Goal: Transaction & Acquisition: Purchase product/service

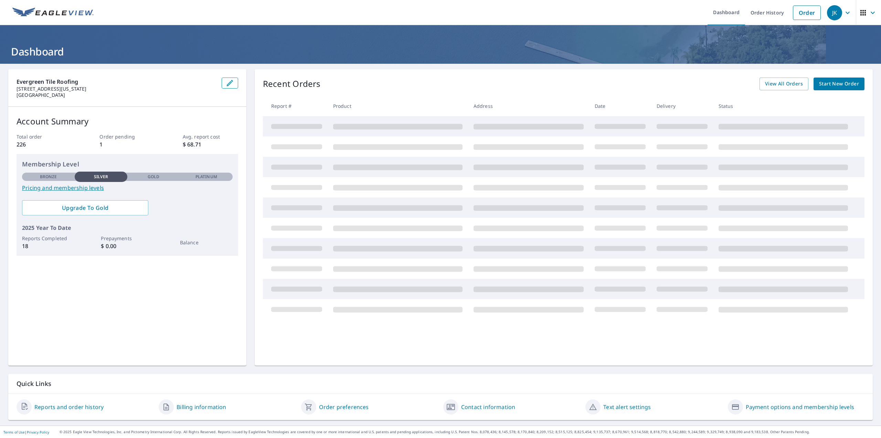
click at [831, 85] on span "Start New Order" at bounding box center [839, 84] width 40 height 9
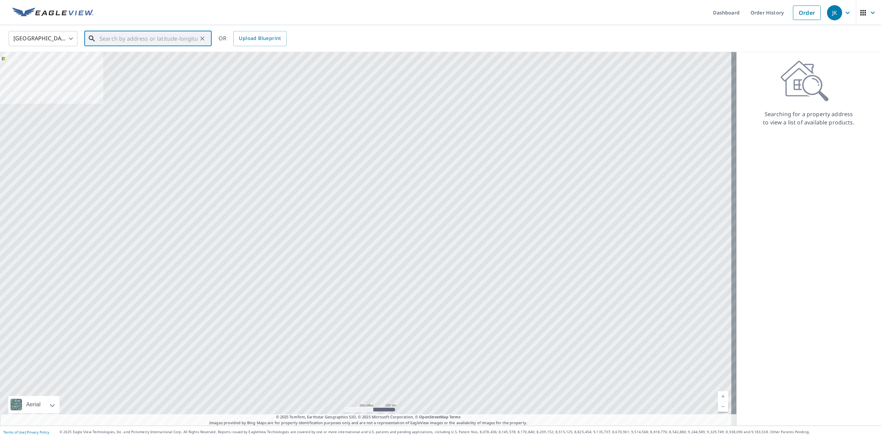
click at [129, 39] on input "text" at bounding box center [148, 38] width 98 height 19
type input "10450 honda dr [PERSON_NAME] co"
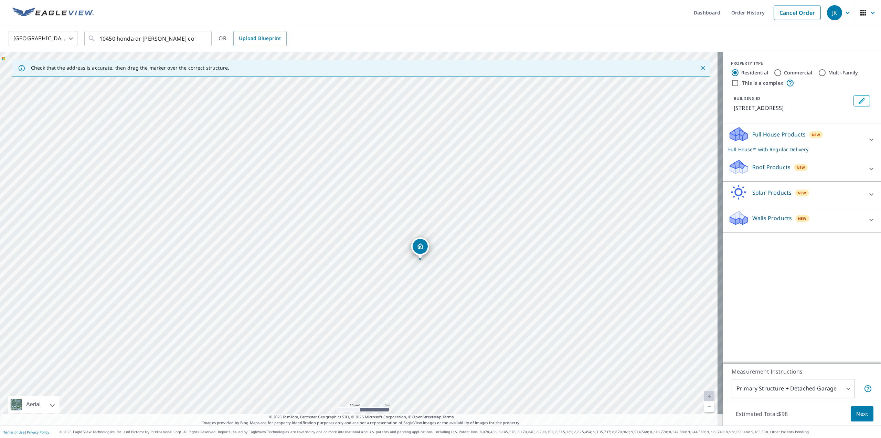
click at [848, 174] on div "Roof Products New" at bounding box center [796, 169] width 135 height 20
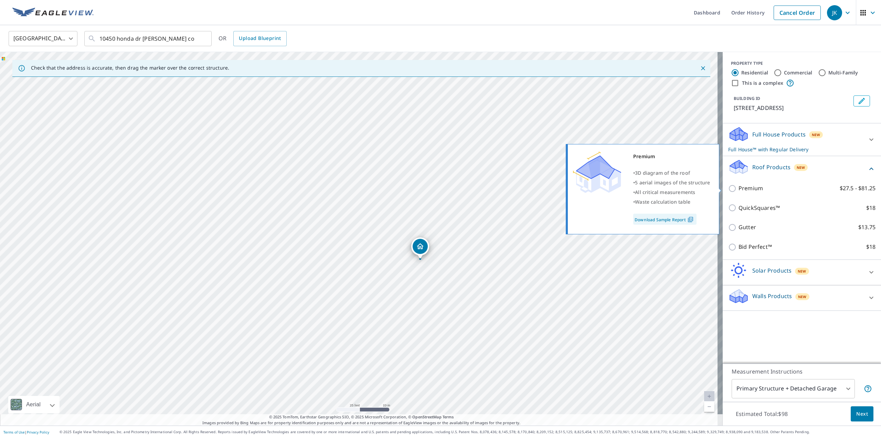
click at [766, 190] on label "Premium $27.5 - $81.25" at bounding box center [807, 188] width 137 height 9
click at [739, 190] on input "Premium $27.5 - $81.25" at bounding box center [734, 188] width 10 height 8
checkbox input "true"
checkbox input "false"
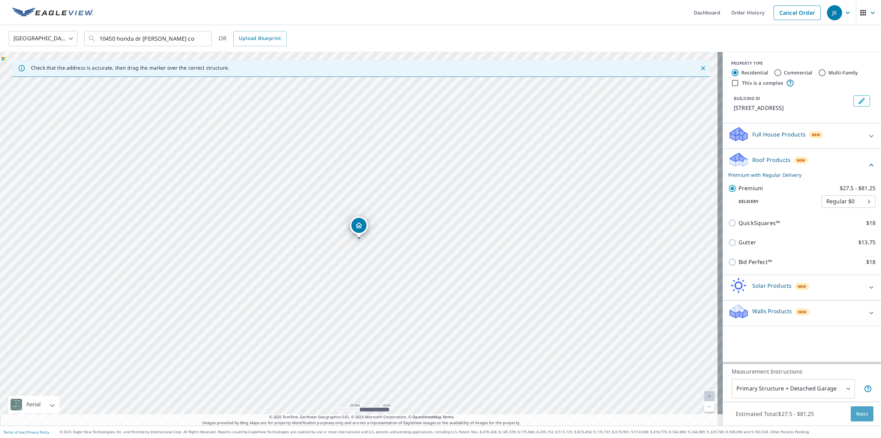
click at [857, 411] on span "Next" at bounding box center [863, 413] width 12 height 9
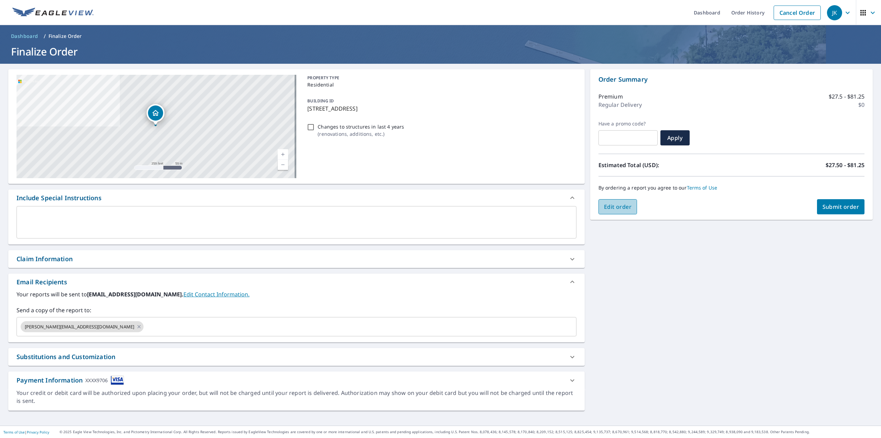
click at [628, 209] on span "Edit order" at bounding box center [618, 207] width 28 height 8
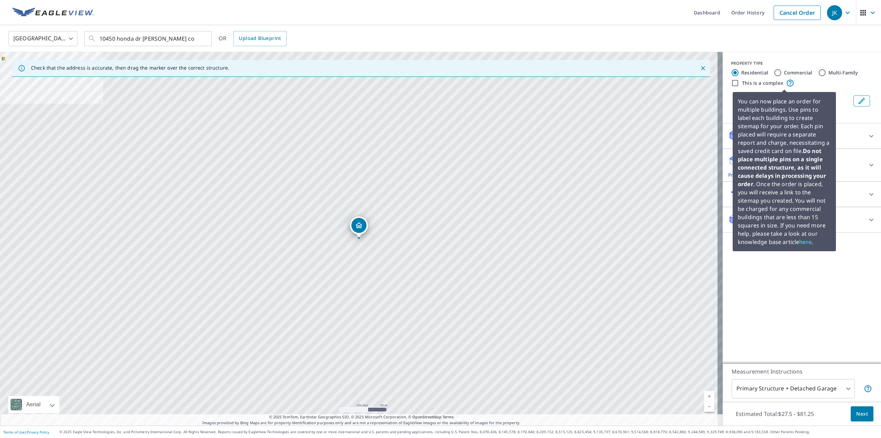
click at [786, 82] on icon at bounding box center [790, 83] width 8 height 8
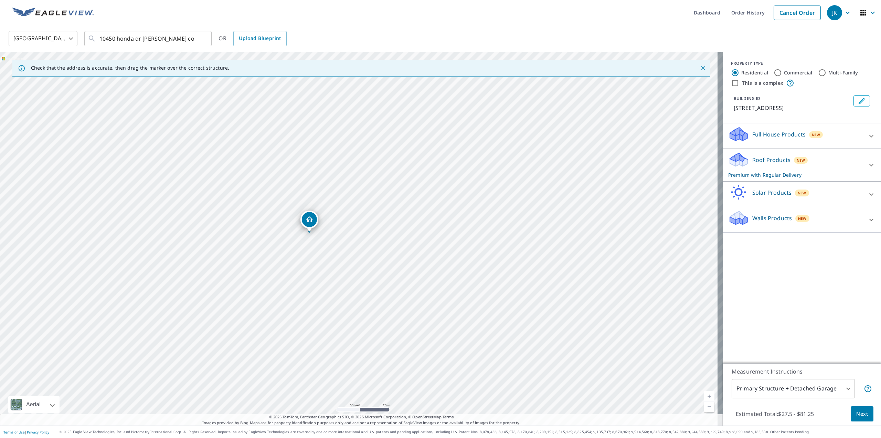
click at [783, 173] on p "Premium with Regular Delivery" at bounding box center [796, 174] width 135 height 7
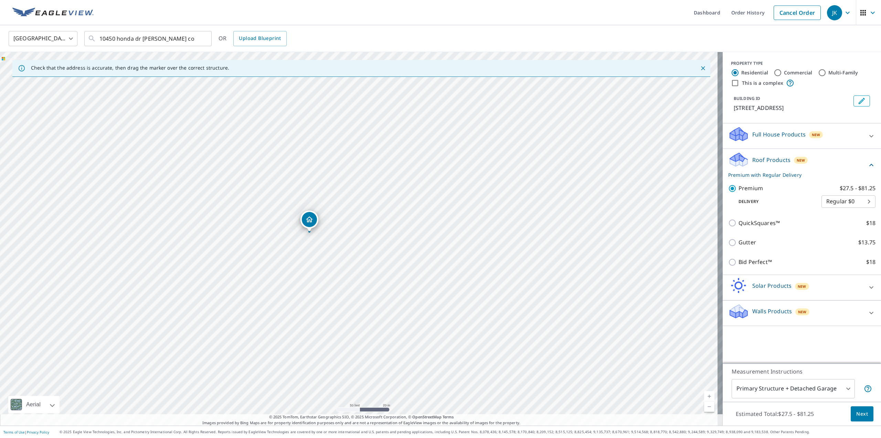
click at [826, 203] on body "JK JK Dashboard Order History Cancel Order JK United States [GEOGRAPHIC_DATA] ​…" at bounding box center [440, 219] width 881 height 438
click at [831, 227] on li "3 Hour $39.5" at bounding box center [844, 226] width 54 height 12
type input "7"
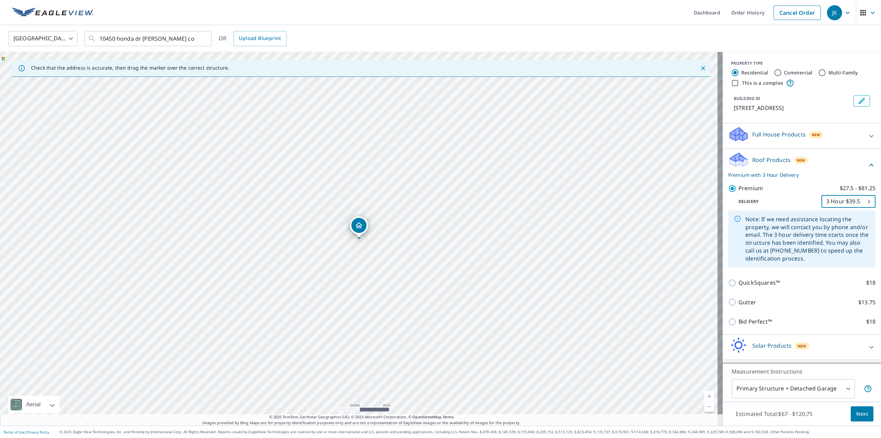
click at [863, 413] on button "Next" at bounding box center [862, 413] width 23 height 15
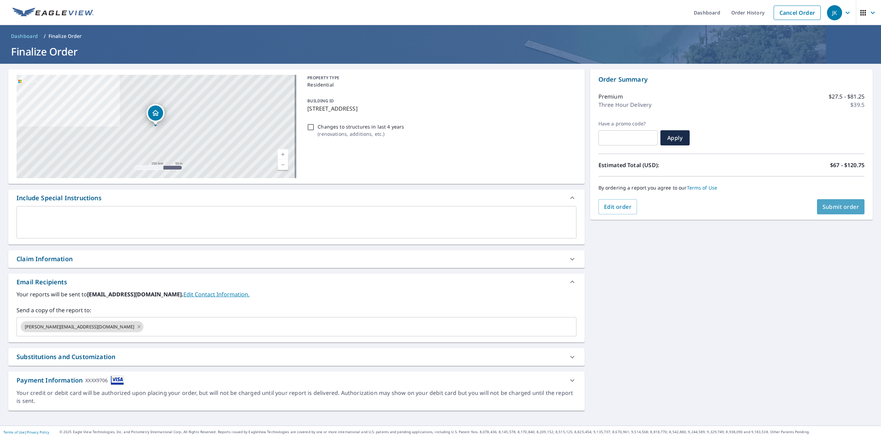
click at [834, 208] on span "Submit order" at bounding box center [841, 207] width 37 height 8
